Goal: Transaction & Acquisition: Purchase product/service

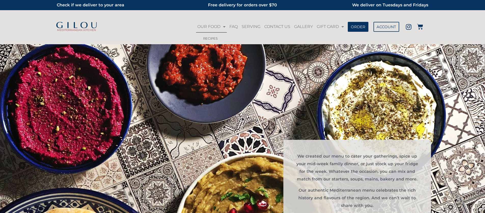
click at [213, 36] on link "RECIPES" at bounding box center [212, 39] width 33 height 12
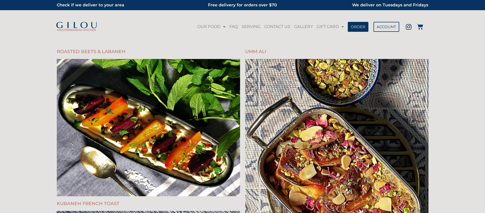
drag, startPoint x: 251, startPoint y: 26, endPoint x: 243, endPoint y: 29, distance: 8.4
click at [251, 26] on link "SERVING" at bounding box center [250, 27] width 21 height 12
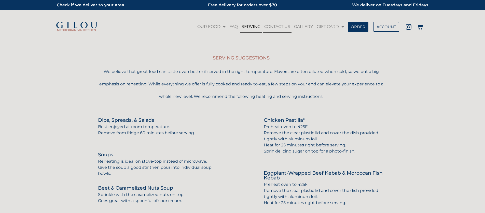
click at [279, 26] on link "CONTACT US" at bounding box center [277, 27] width 29 height 12
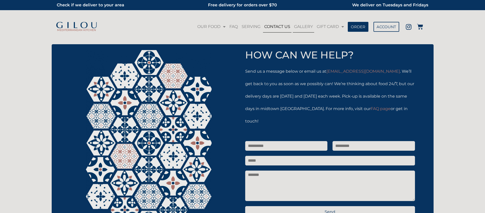
click at [299, 29] on link "GALLERY" at bounding box center [303, 27] width 21 height 12
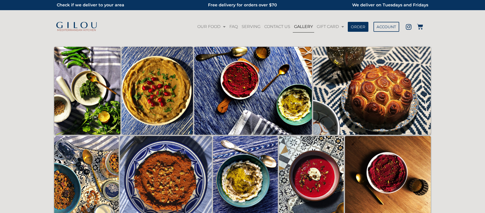
click at [73, 23] on img at bounding box center [77, 25] width 42 height 7
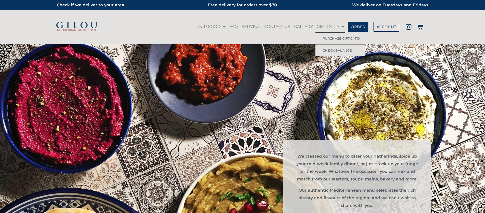
click at [397, 43] on div at bounding box center [243, 40] width 382 height 8
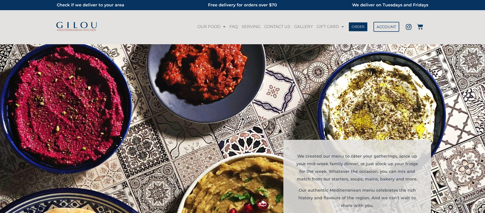
click at [366, 28] on link "ORDER" at bounding box center [358, 26] width 19 height 9
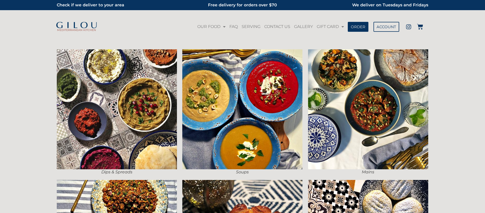
click at [412, 28] on link "Instagram" at bounding box center [408, 26] width 11 height 11
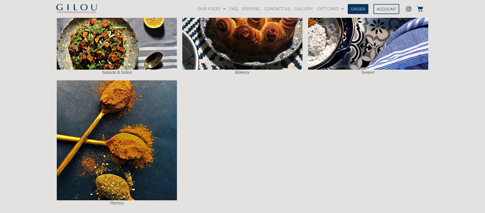
scroll to position [237, 0]
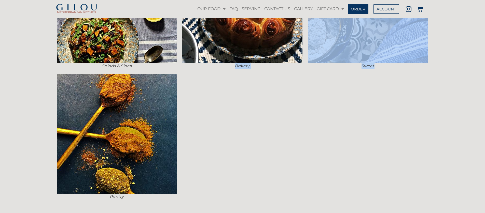
drag, startPoint x: 232, startPoint y: 67, endPoint x: 358, endPoint y: 70, distance: 125.6
click at [349, 70] on div "Salads & Sides Bakery Sweet" at bounding box center [242, 6] width 377 height 131
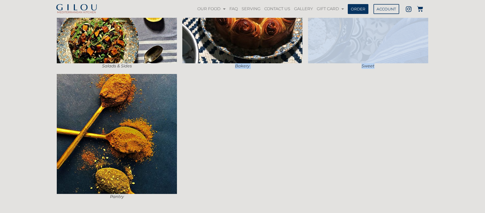
click at [367, 68] on figcaption "Sweet" at bounding box center [368, 66] width 120 height 6
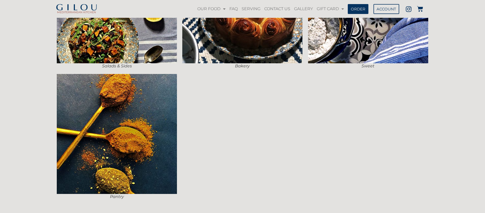
click at [179, 65] on div "Salads & Sides" at bounding box center [117, 6] width 126 height 131
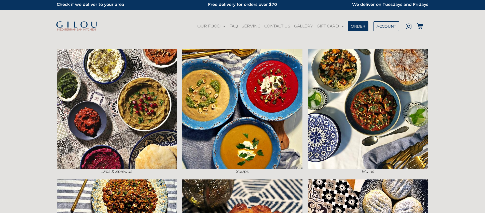
scroll to position [0, 0]
